Goal: Information Seeking & Learning: Learn about a topic

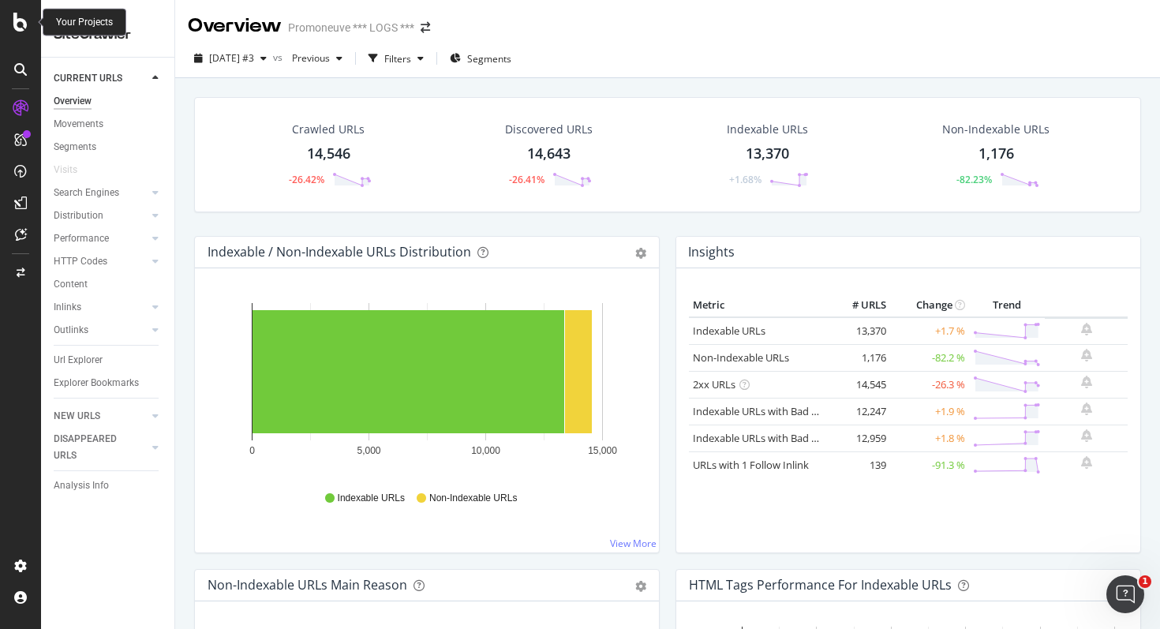
click at [19, 26] on icon at bounding box center [20, 22] width 14 height 19
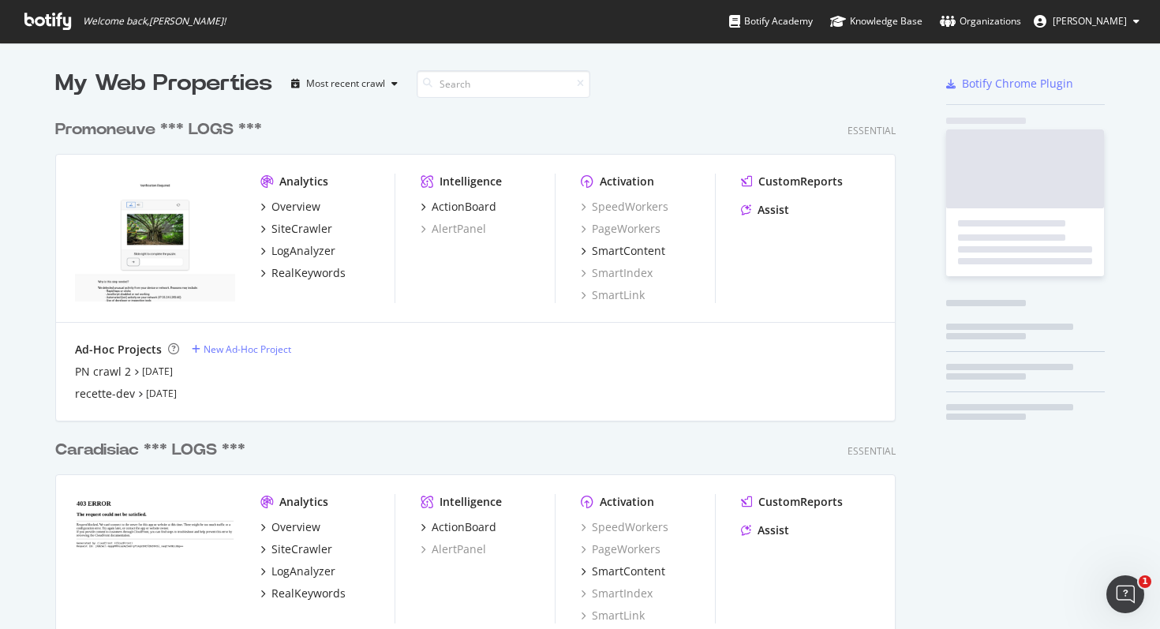
scroll to position [629, 1160]
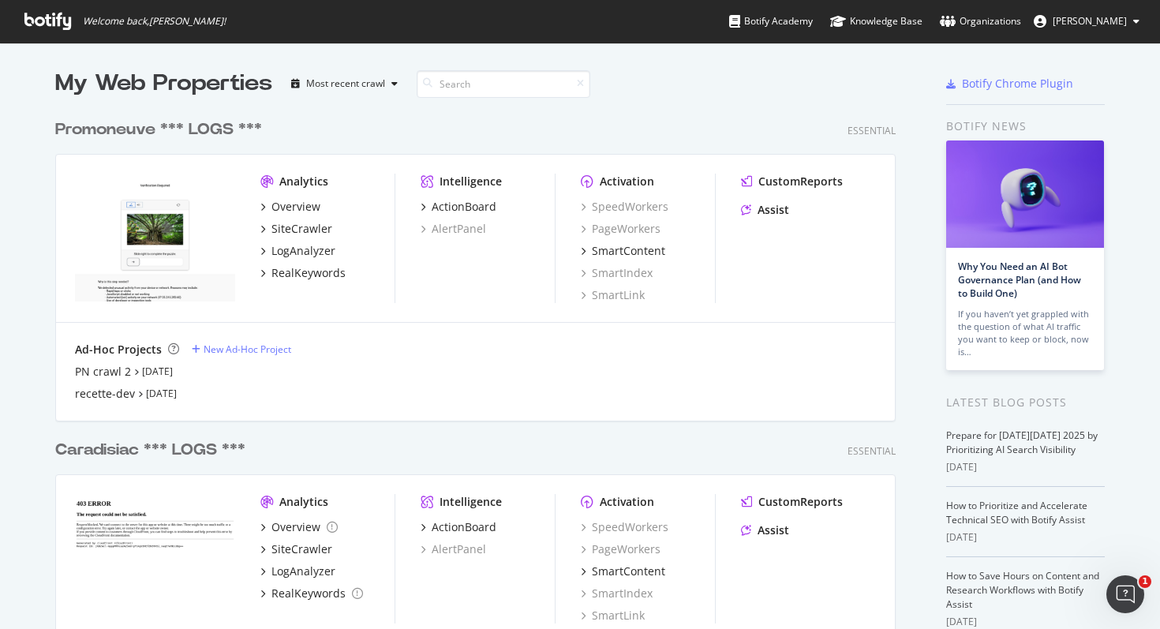
click at [140, 140] on div "Promoneuve *** LOGS ***" at bounding box center [158, 129] width 207 height 23
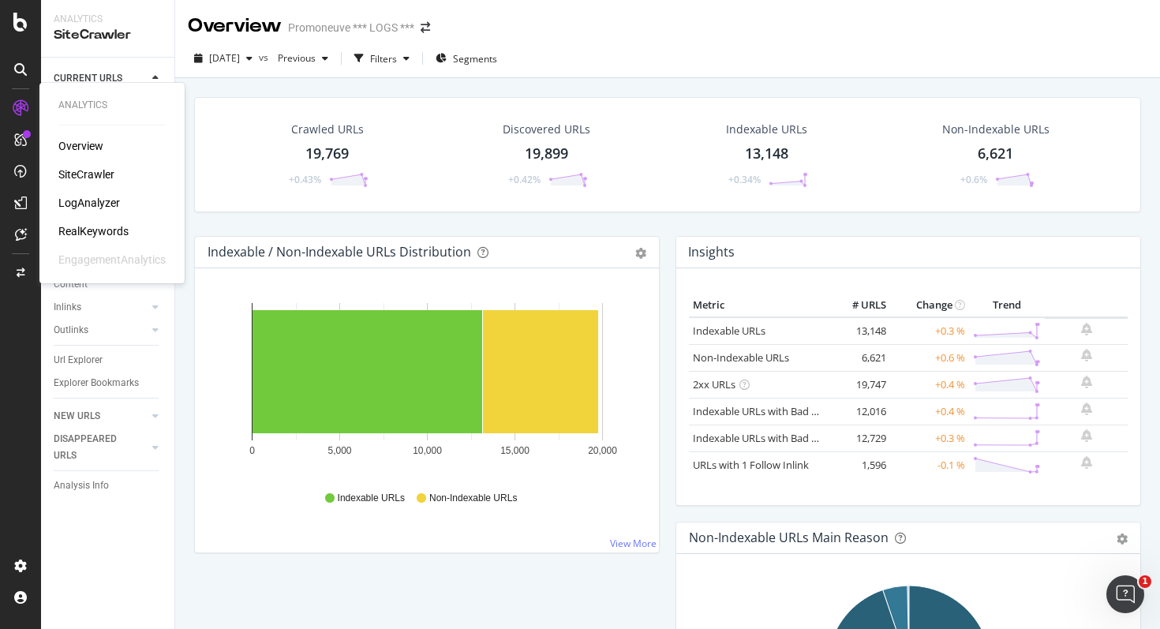
click at [82, 233] on div "RealKeywords" at bounding box center [93, 231] width 70 height 16
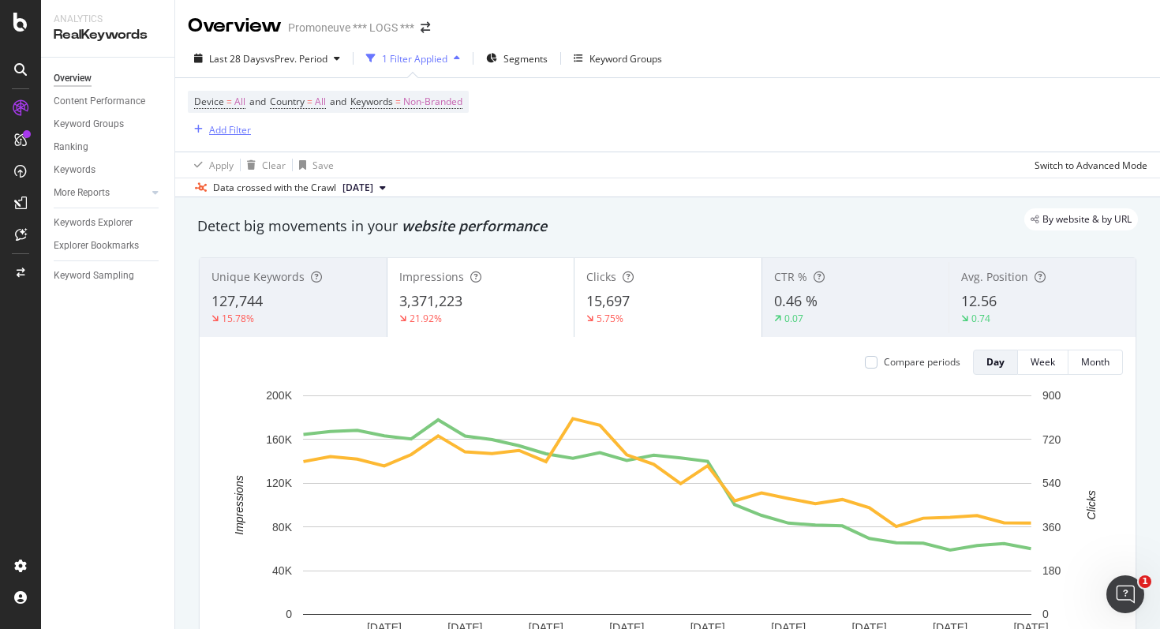
click at [230, 126] on div "Add Filter" at bounding box center [230, 129] width 42 height 13
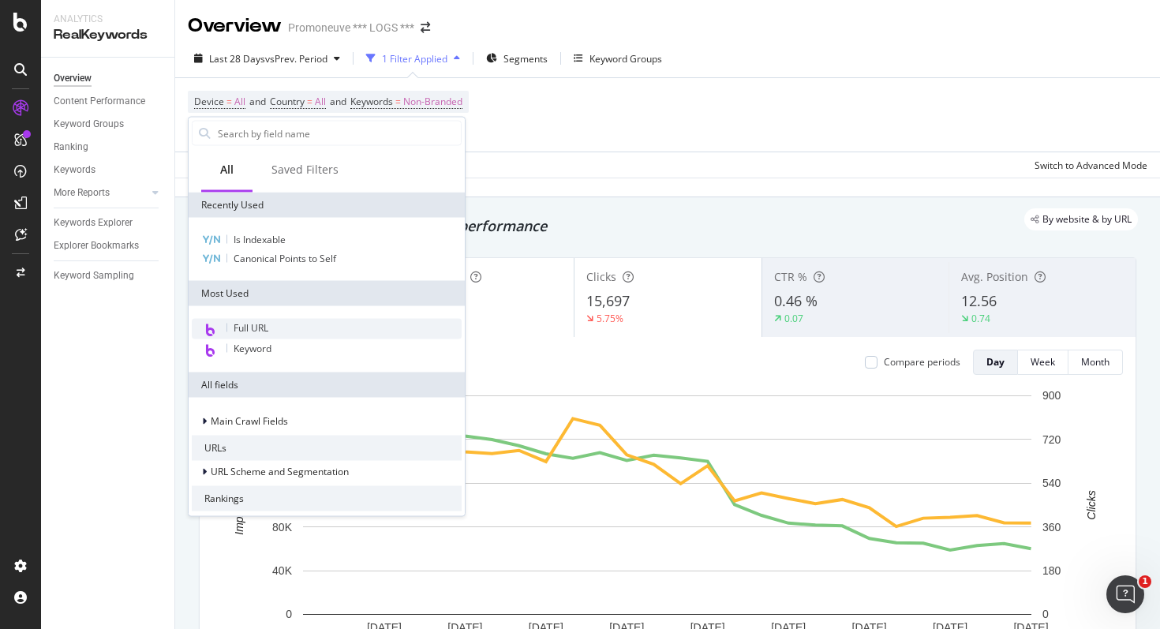
click at [269, 320] on div "Full URL" at bounding box center [327, 329] width 270 height 21
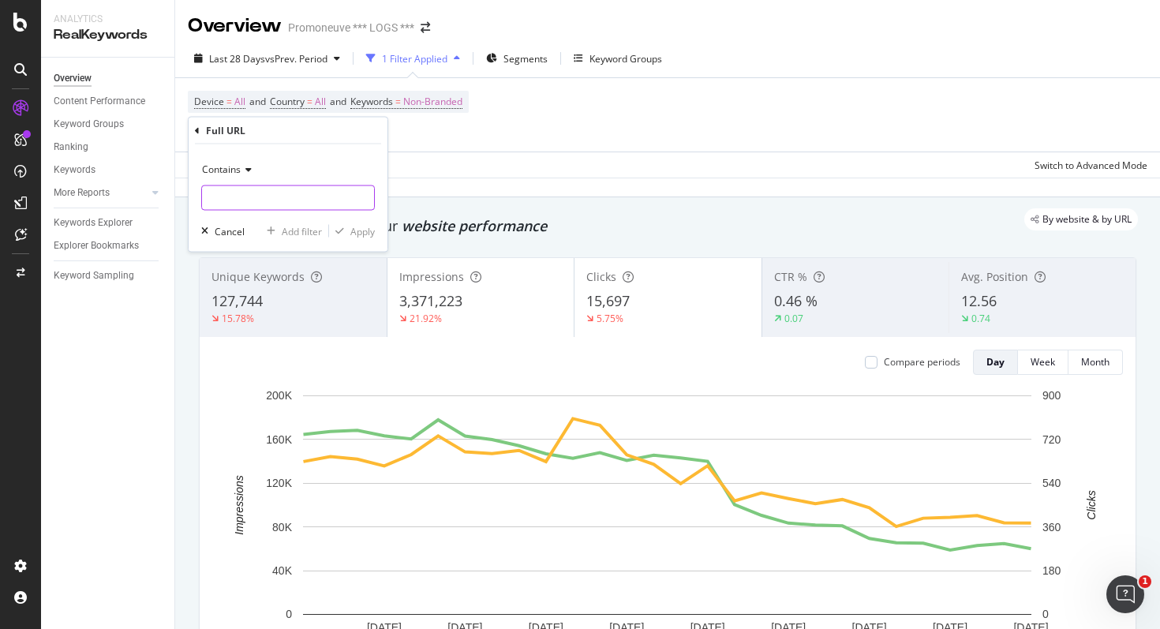
click at [239, 200] on input "text" at bounding box center [288, 197] width 172 height 25
type input "concession"
click at [354, 229] on div "Apply" at bounding box center [362, 230] width 24 height 13
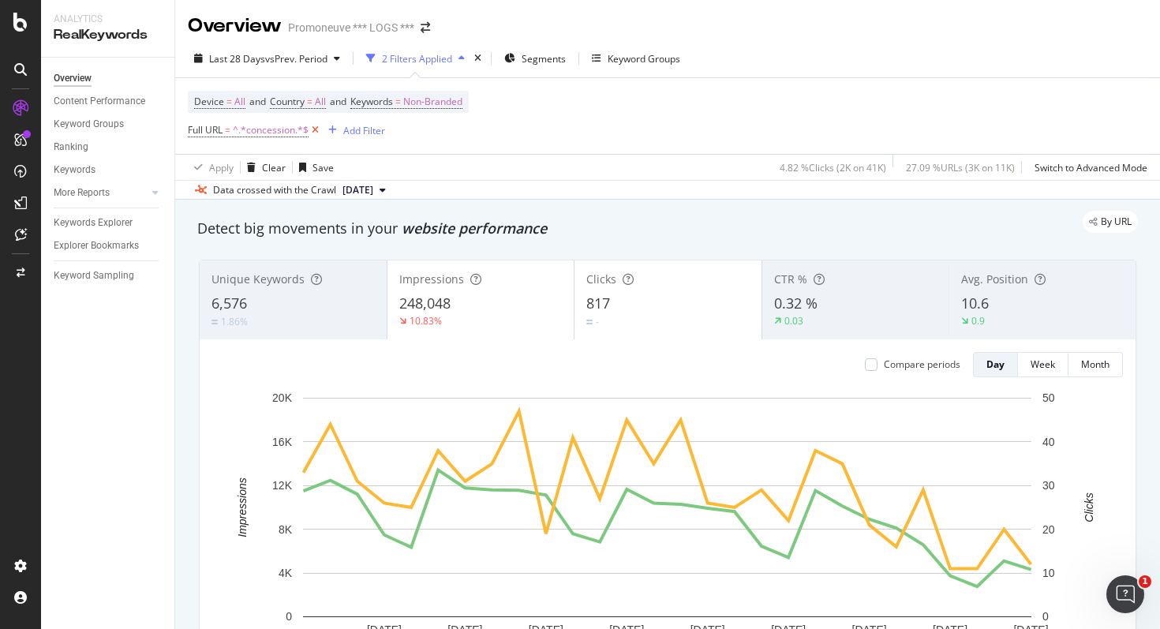
click at [319, 133] on icon at bounding box center [314, 130] width 13 height 16
